Goal: Task Accomplishment & Management: Manage account settings

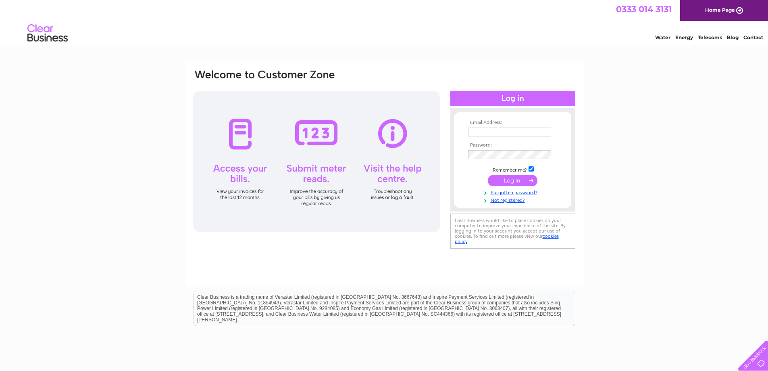
type input "allanpharmacy@hotmail.co.uk"
click at [511, 179] on input "submit" at bounding box center [513, 180] width 50 height 11
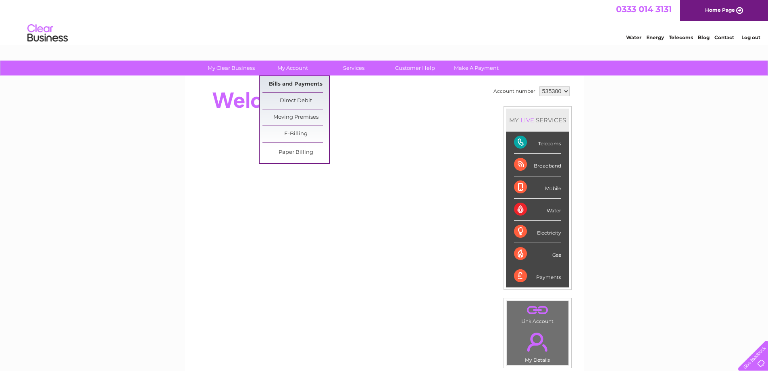
click at [291, 82] on link "Bills and Payments" at bounding box center [296, 84] width 67 height 16
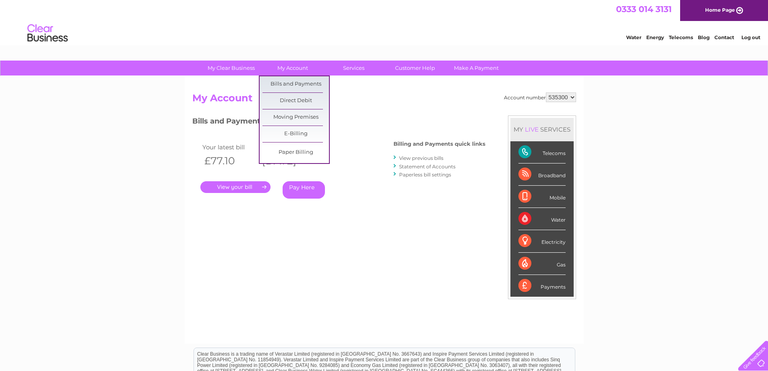
click at [289, 82] on link "Bills and Payments" at bounding box center [296, 84] width 67 height 16
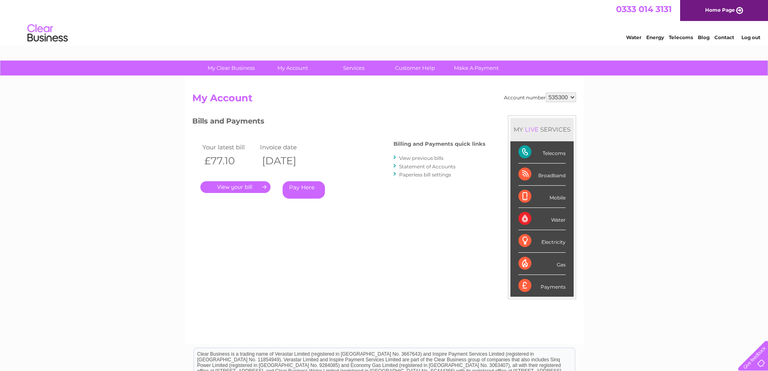
click at [246, 186] on link "." at bounding box center [235, 187] width 70 height 12
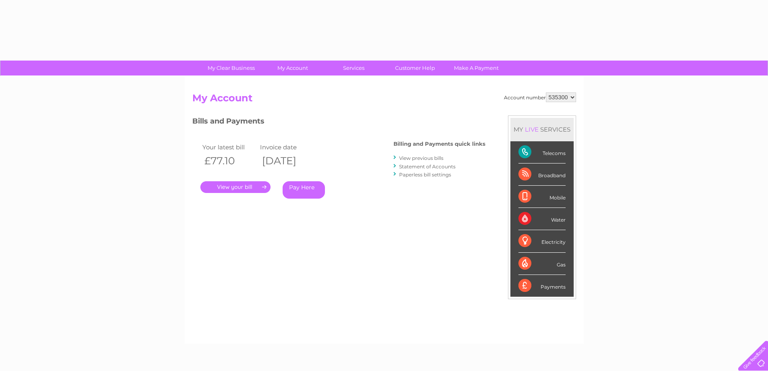
click at [253, 189] on link "." at bounding box center [235, 187] width 70 height 12
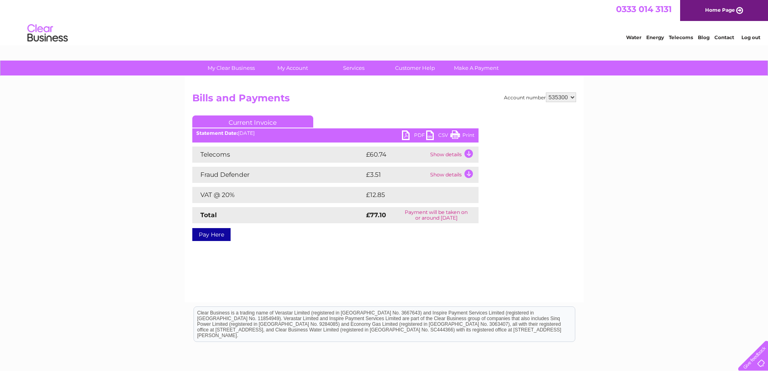
click at [406, 130] on ul "Current Invoice" at bounding box center [335, 122] width 286 height 15
click at [661, 109] on div "My Clear Business Login Details My Details My Preferences Link Account My Accou…" at bounding box center [384, 251] width 768 height 380
click at [405, 136] on link "PDF" at bounding box center [414, 136] width 24 height 12
